Goal: Navigation & Orientation: Go to known website

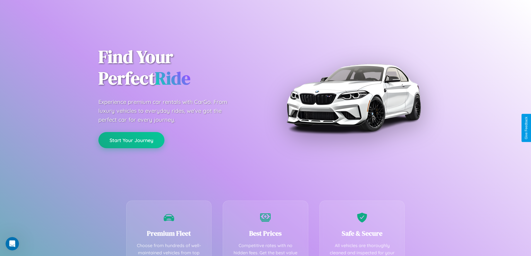
click at [131, 140] on button "Start Your Journey" at bounding box center [131, 140] width 66 height 16
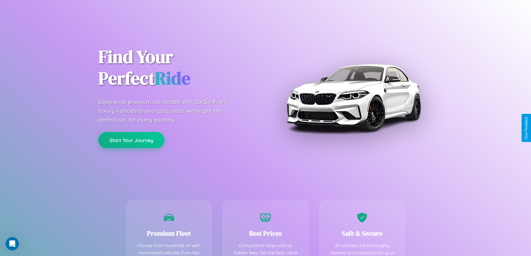
click at [131, 140] on button "Start Your Journey" at bounding box center [131, 140] width 66 height 16
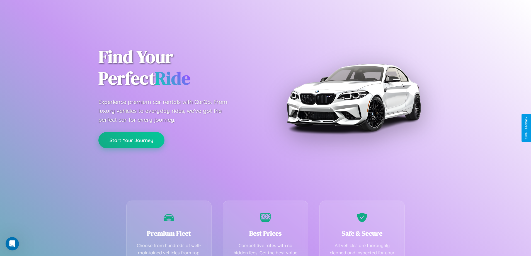
click at [131, 140] on button "Start Your Journey" at bounding box center [131, 140] width 66 height 16
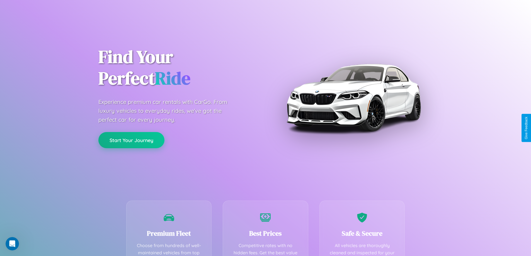
click at [131, 140] on button "Start Your Journey" at bounding box center [131, 140] width 66 height 16
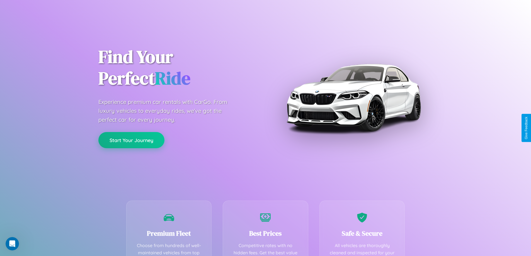
click at [131, 140] on button "Start Your Journey" at bounding box center [131, 140] width 66 height 16
